Goal: Task Accomplishment & Management: Use online tool/utility

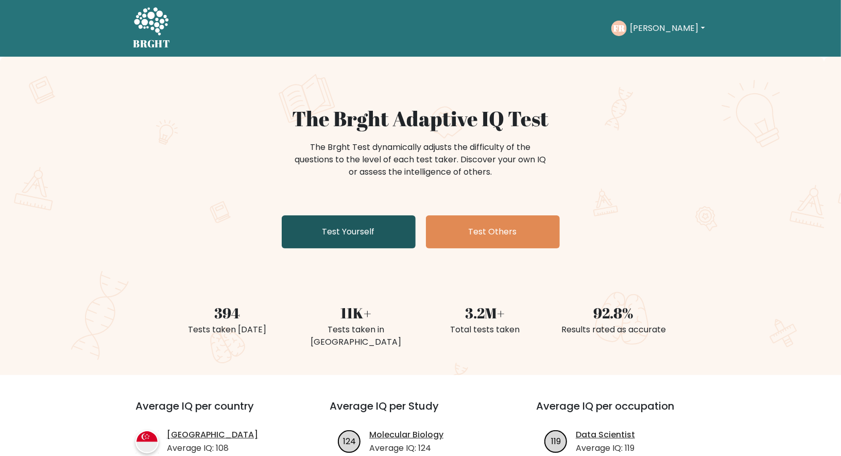
click at [378, 219] on link "Test Yourself" at bounding box center [349, 231] width 134 height 33
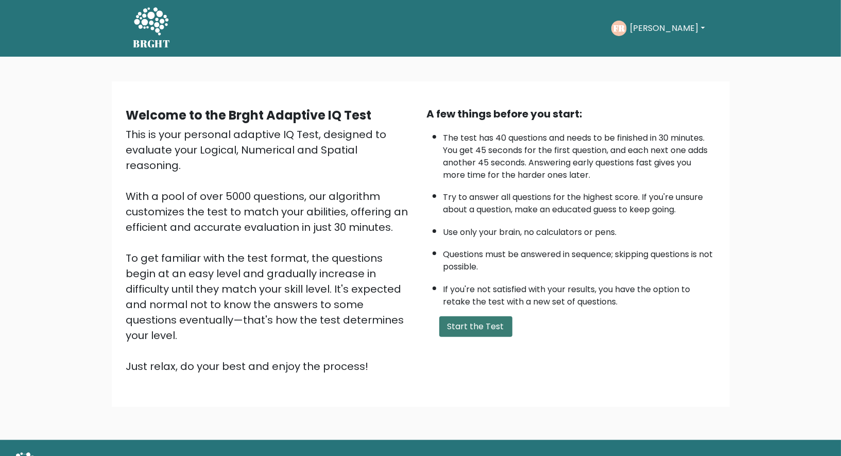
click at [461, 320] on button "Start the Test" at bounding box center [475, 326] width 73 height 21
click at [481, 323] on button "Start the Test" at bounding box center [475, 326] width 73 height 21
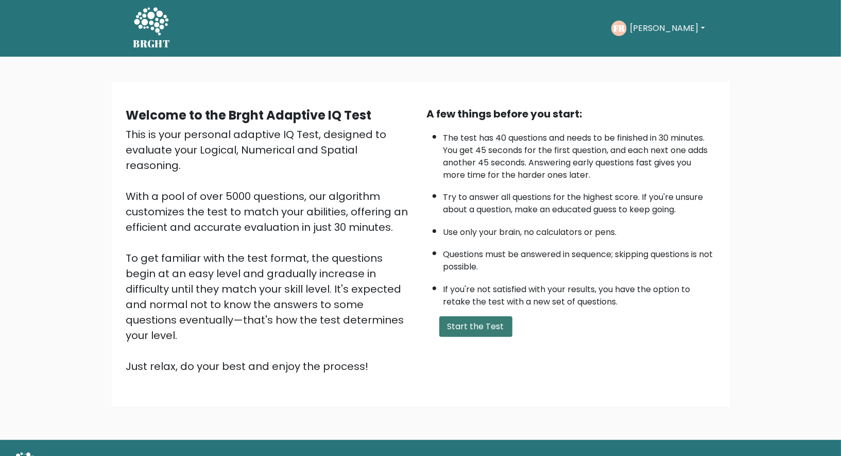
click at [481, 323] on button "Start the Test" at bounding box center [475, 326] width 73 height 21
click at [666, 27] on button "[PERSON_NAME]" at bounding box center [667, 28] width 81 height 13
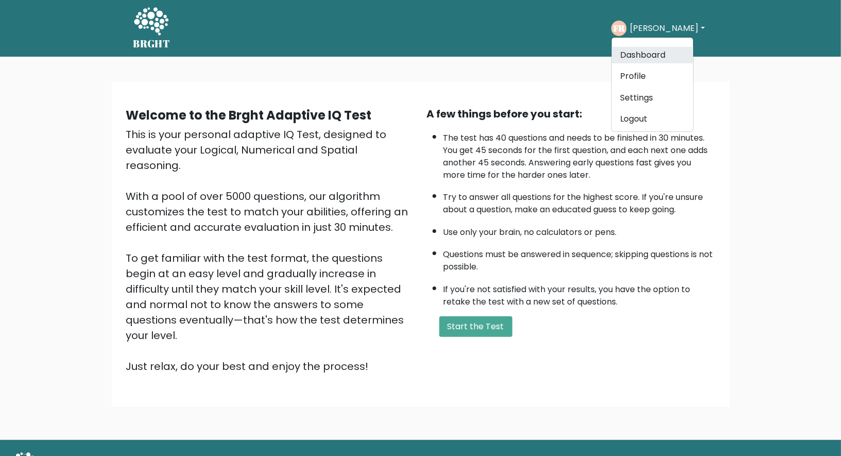
click at [645, 49] on link "Dashboard" at bounding box center [652, 55] width 81 height 16
click at [149, 16] on icon at bounding box center [151, 21] width 35 height 28
